Goal: Learn about a topic

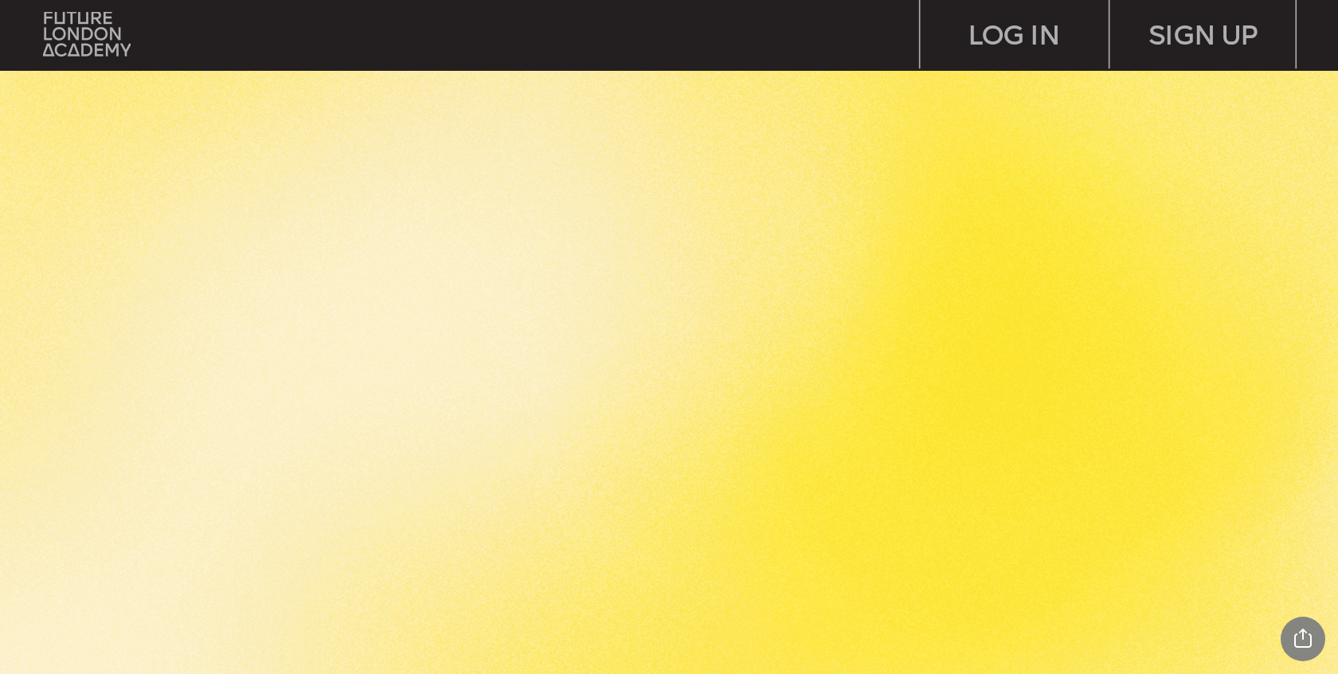
scroll to position [3315, 0]
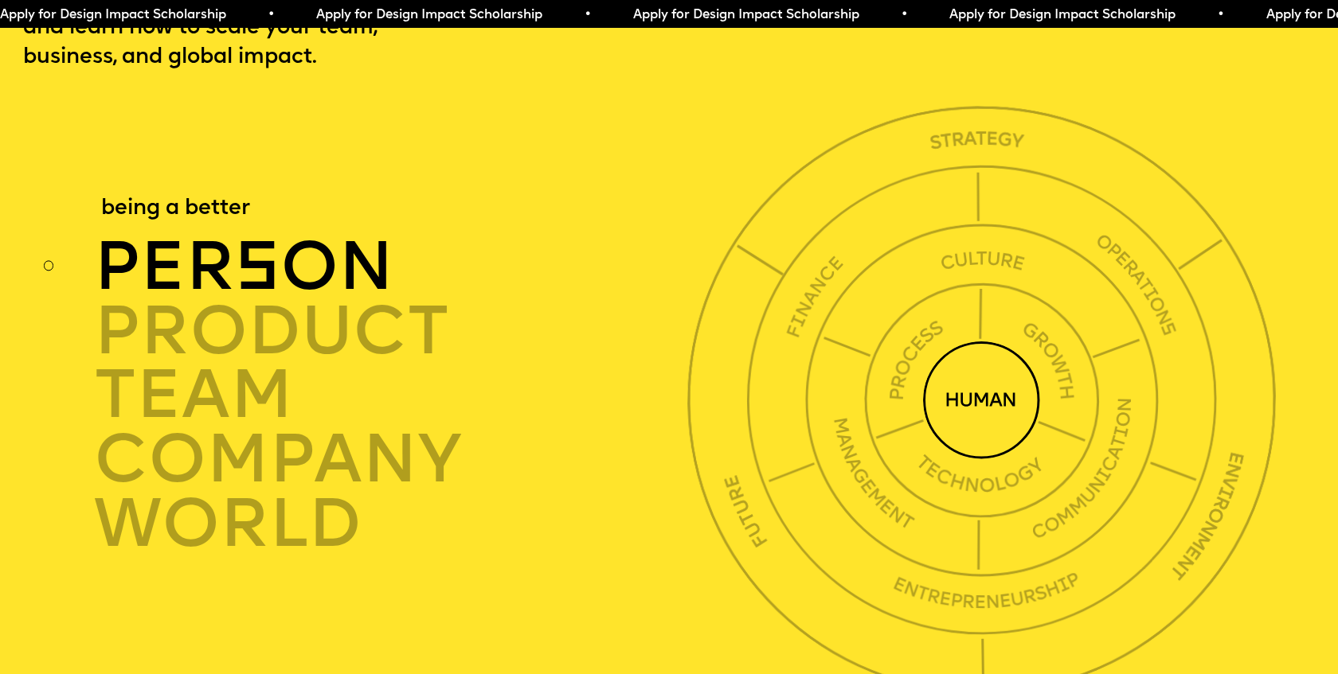
scroll to position [4708, 0]
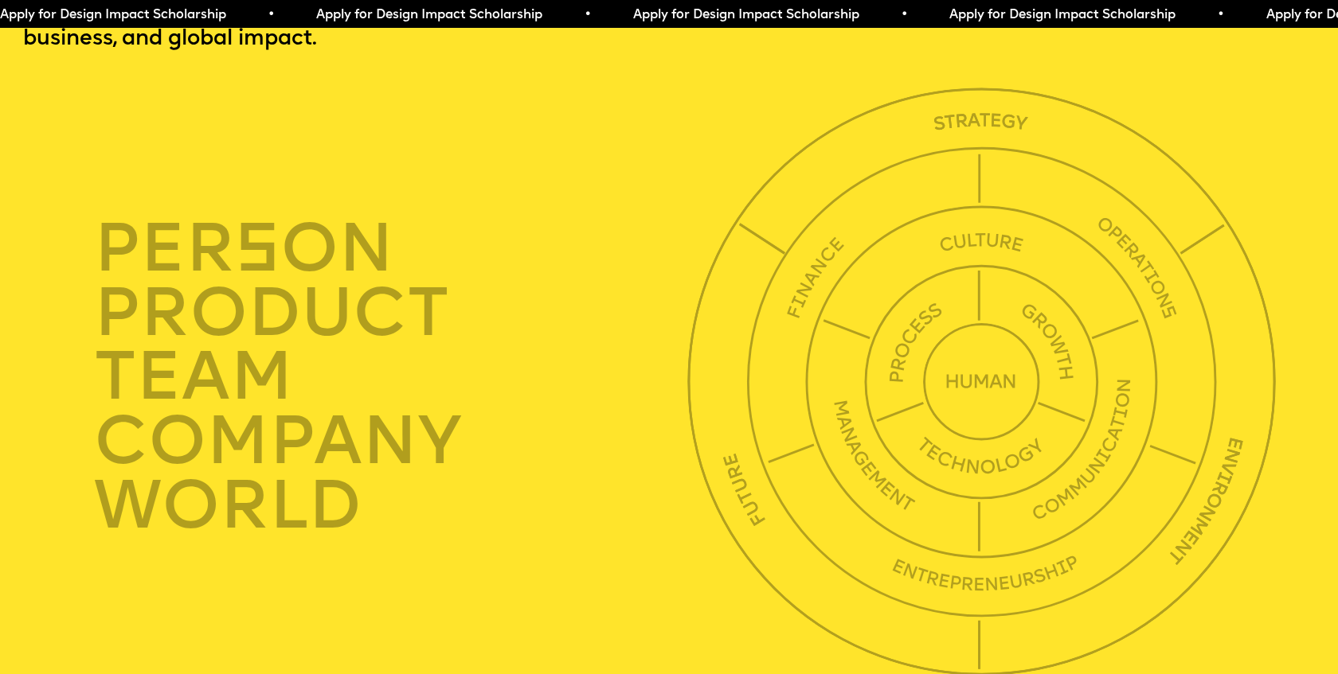
click at [288, 217] on div "per s on" at bounding box center [395, 249] width 603 height 64
click at [315, 224] on div "per s on" at bounding box center [395, 249] width 603 height 64
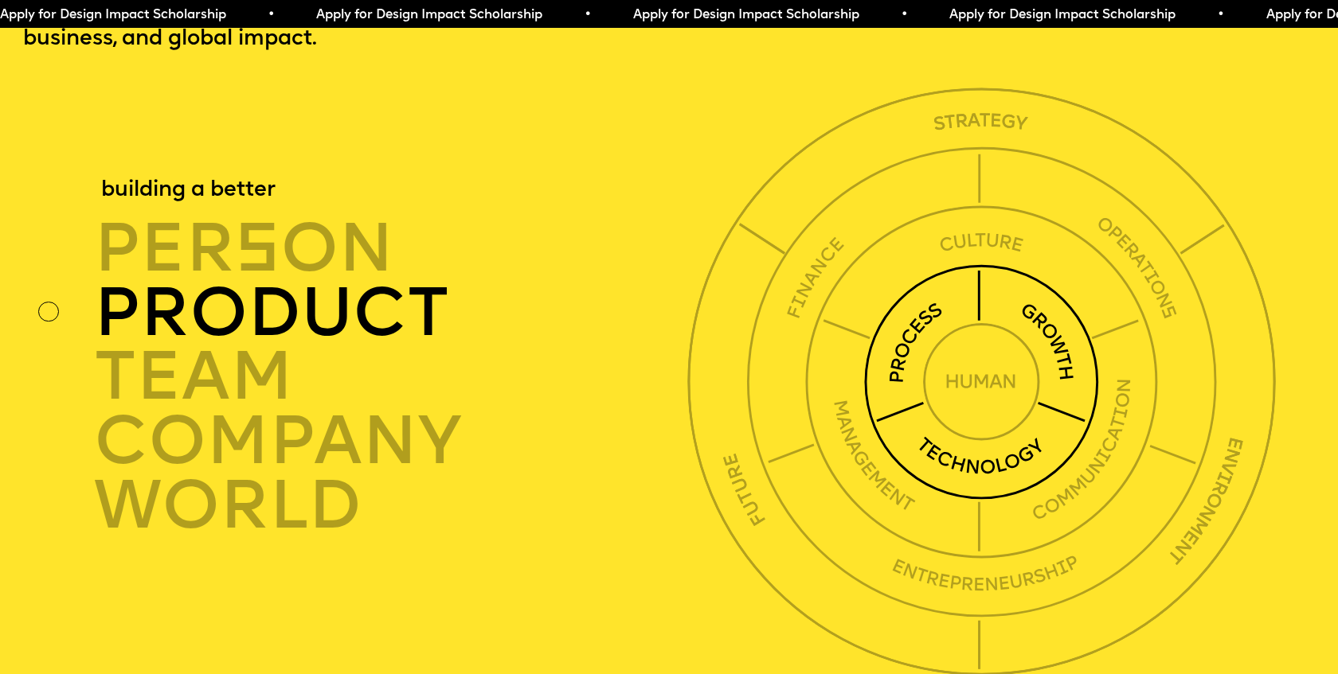
click at [232, 281] on div "product" at bounding box center [395, 313] width 603 height 64
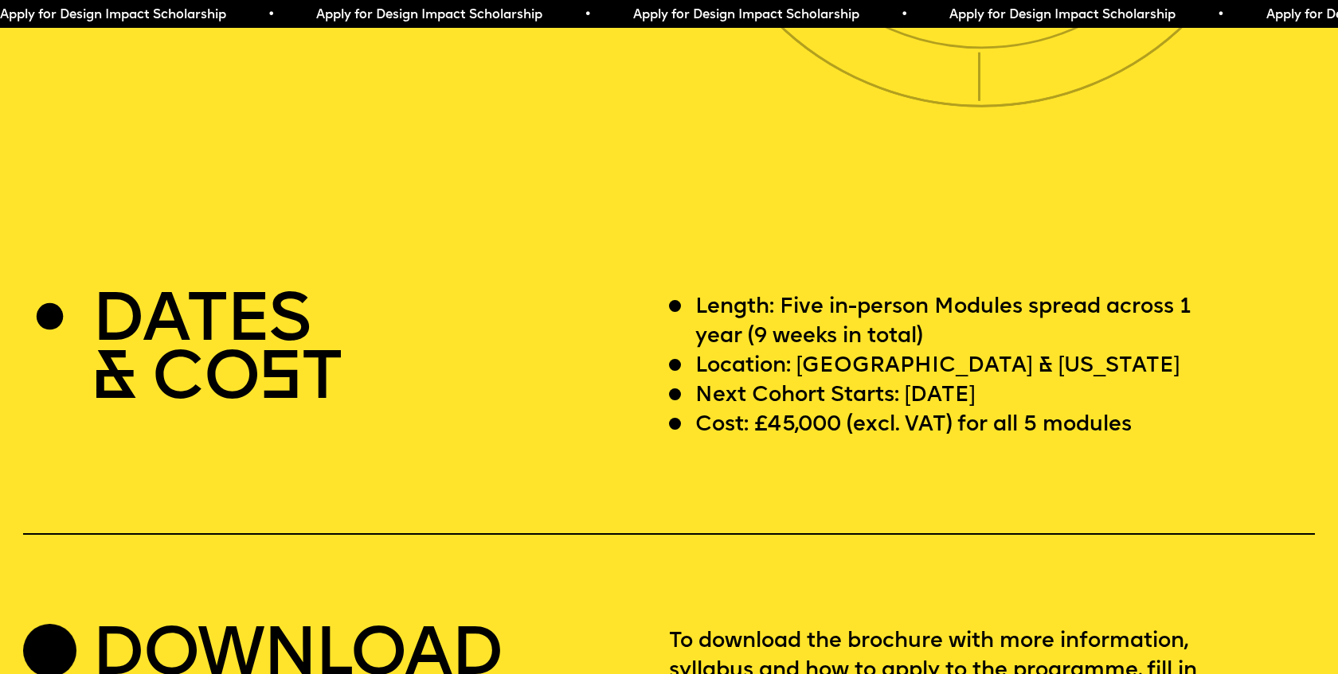
scroll to position [5224, 0]
